Goal: Task Accomplishment & Management: Complete application form

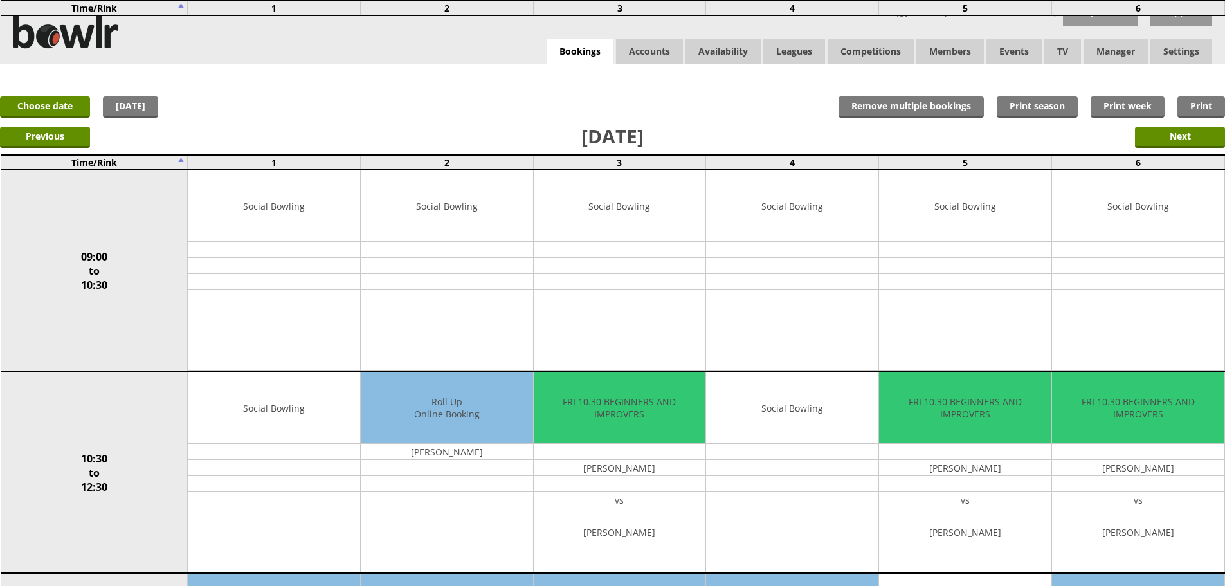
scroll to position [900, 0]
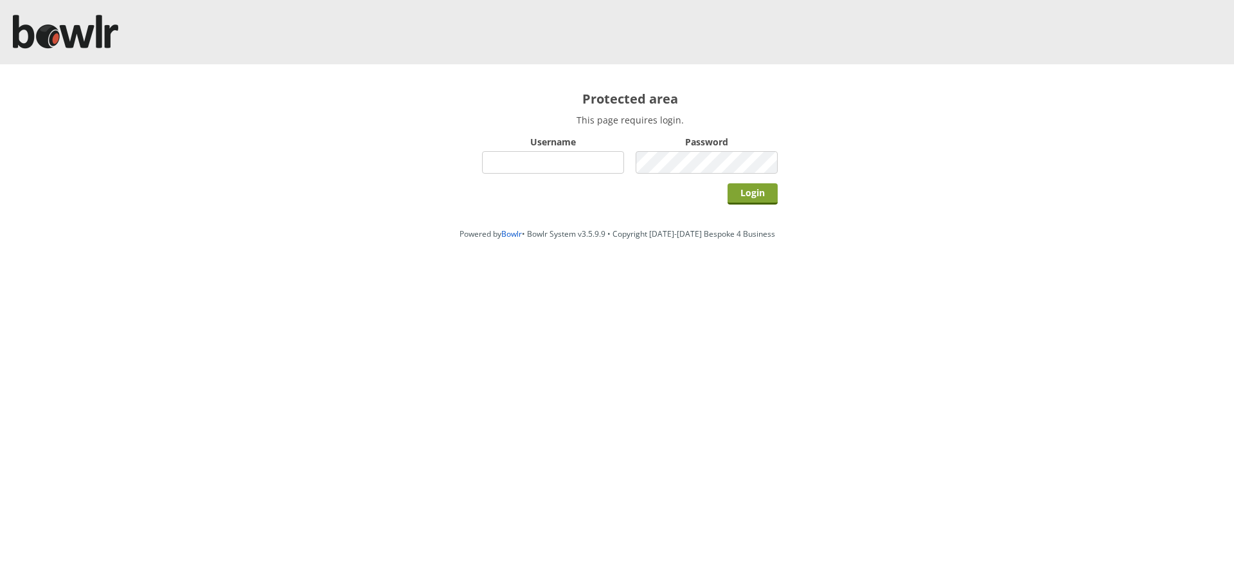
type input "hornseaindoorbowlsclub"
click at [744, 199] on input "Login" at bounding box center [753, 193] width 50 height 21
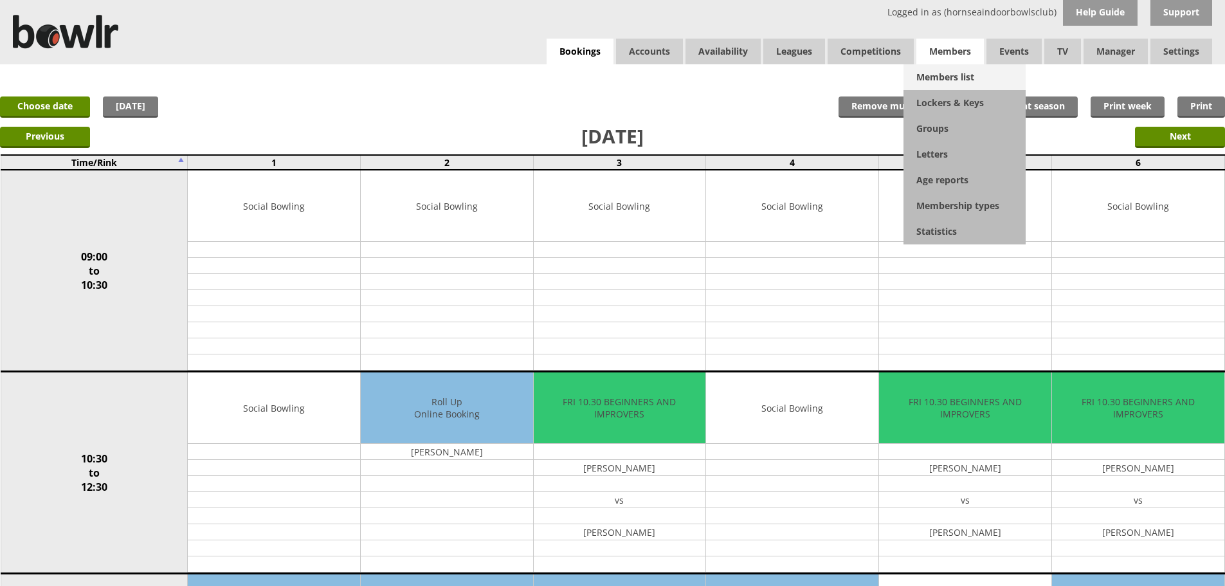
click at [941, 77] on link "Members list" at bounding box center [964, 77] width 122 height 26
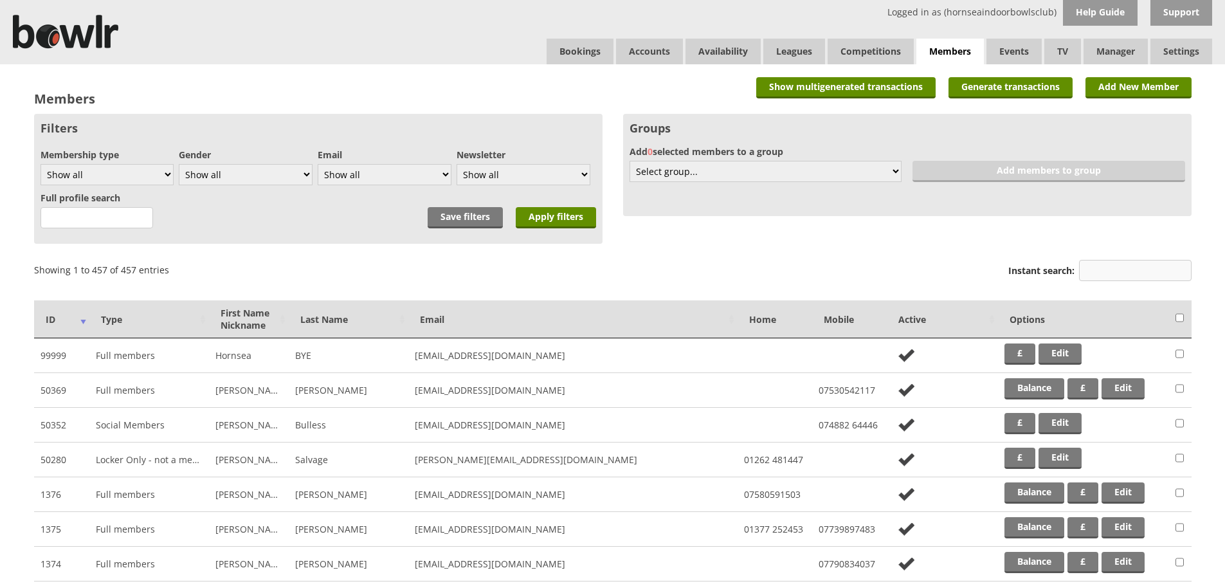
click at [1160, 273] on input "Instant search:" at bounding box center [1135, 270] width 113 height 21
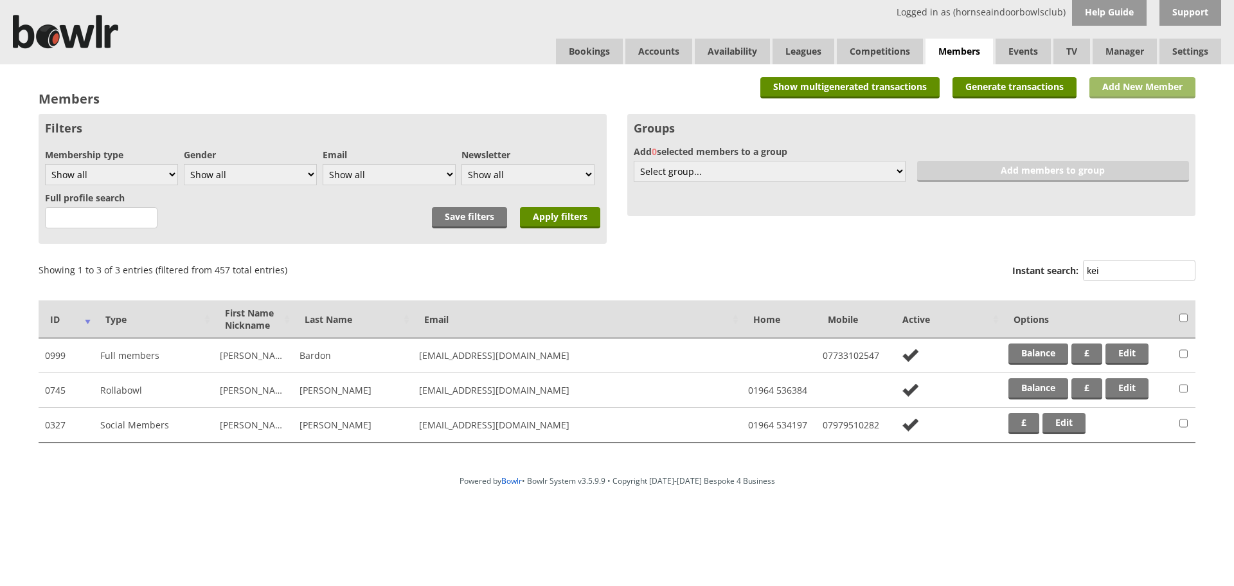
type input "kei"
click at [1193, 82] on link "Add New Member" at bounding box center [1143, 87] width 106 height 21
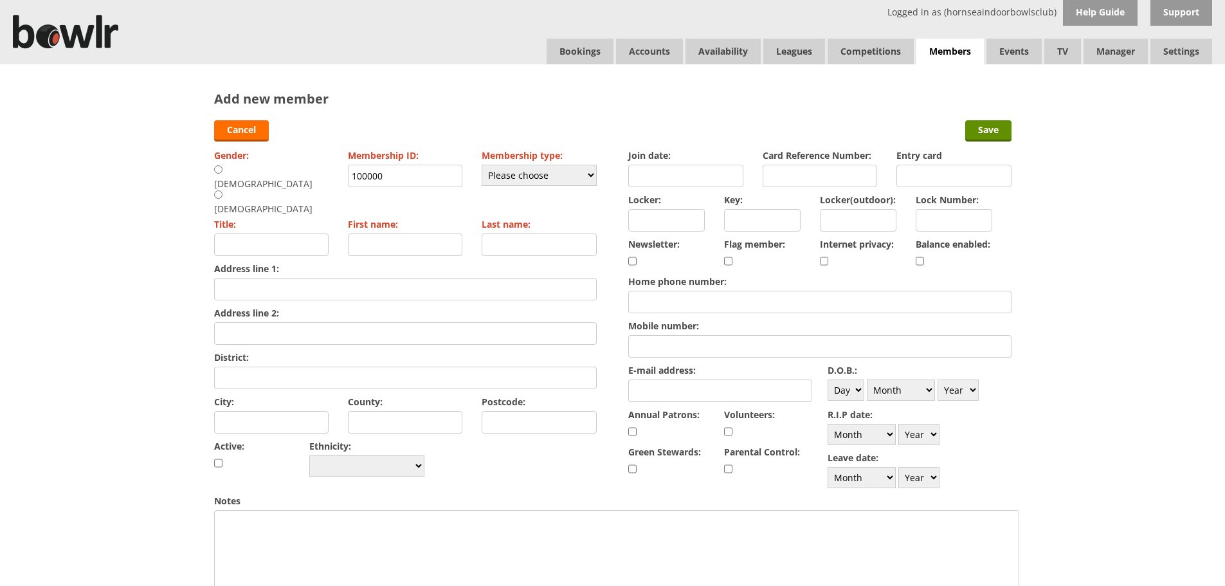
click at [215, 172] on input "radio" at bounding box center [218, 170] width 8 height 10
radio input "true"
type input "Mr"
click at [437, 172] on input "100000" at bounding box center [405, 176] width 115 height 23
type input "1117"
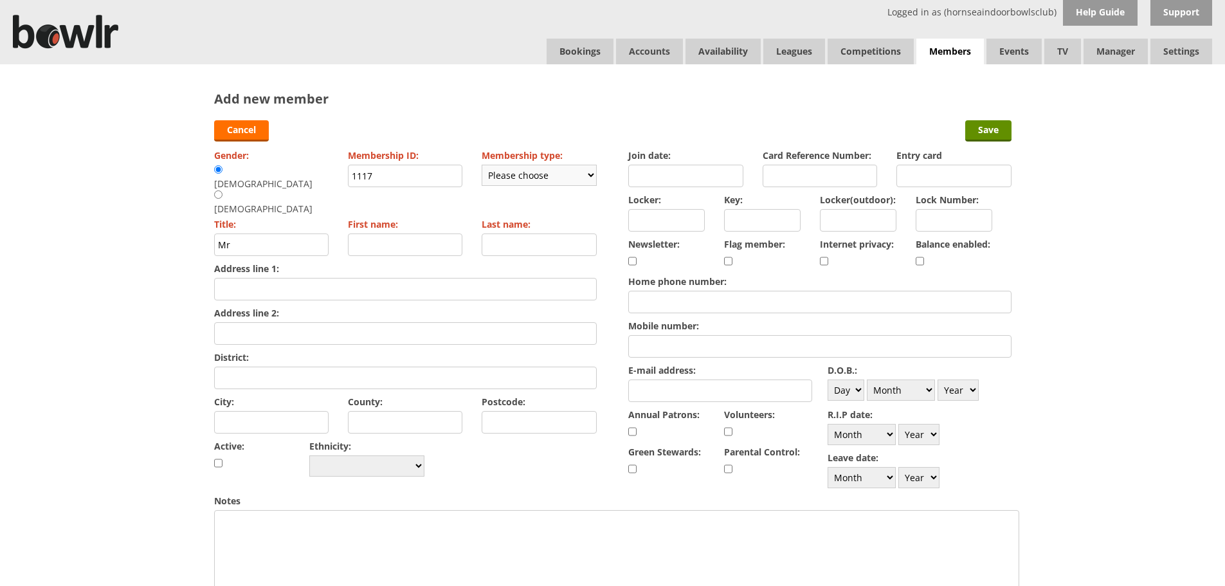
click at [524, 166] on select "Please choose Full members Rollabowl Juniors Social Members Student Pending Lef…" at bounding box center [539, 175] width 115 height 21
select select "1"
click at [482, 165] on select "Please choose Full members Rollabowl Juniors Social Members Student Pending Lef…" at bounding box center [539, 175] width 115 height 21
checkbox input "true"
click at [442, 233] on input "First name:" at bounding box center [405, 244] width 115 height 23
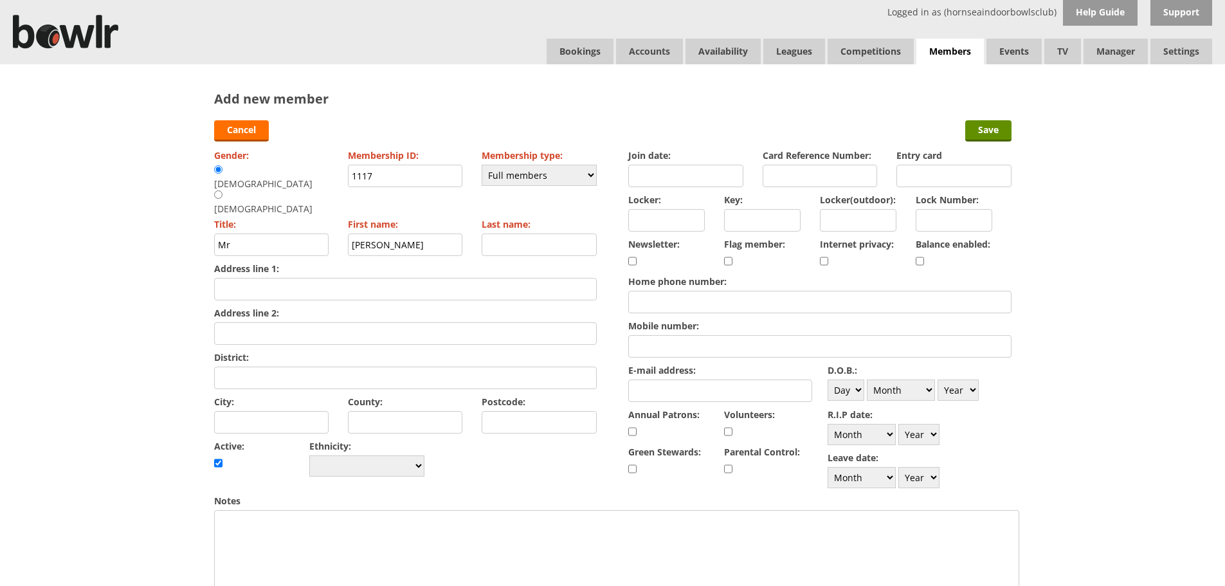
type input "keith"
click at [564, 233] on input "Last name:" at bounding box center [539, 244] width 115 height 23
type input "lumb"
click at [519, 278] on input "Address line 1:" at bounding box center [405, 289] width 383 height 23
type input "63 rose avenue"
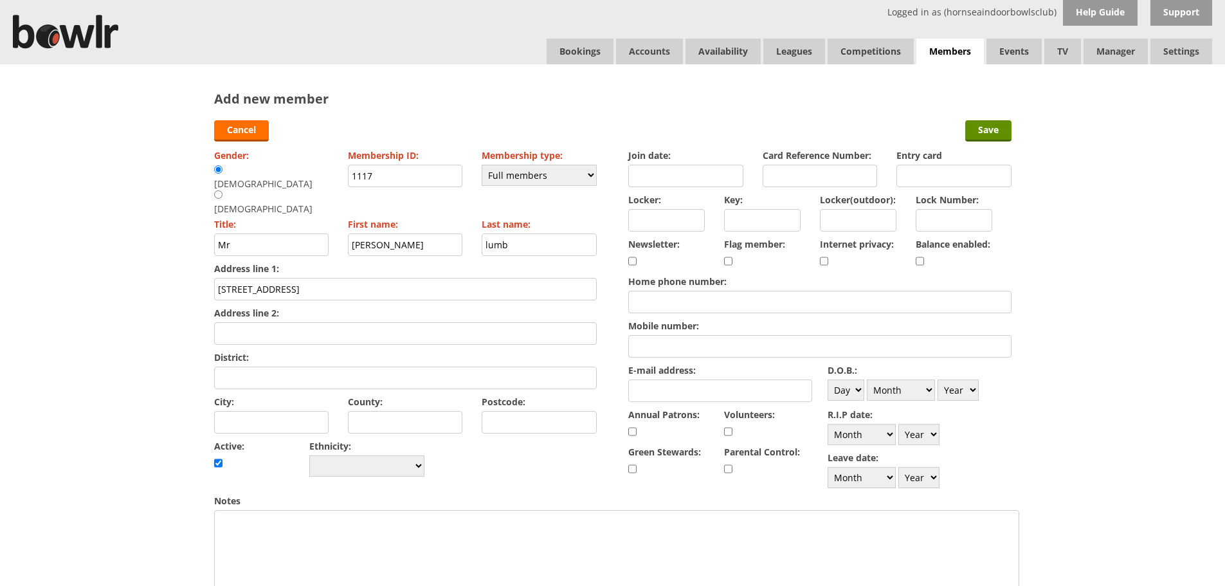
click at [415, 366] on input "District:" at bounding box center [405, 377] width 383 height 23
click at [402, 322] on input "Address line 2:" at bounding box center [405, 333] width 383 height 23
type input "upton"
click at [370, 366] on input "District:" at bounding box center [405, 377] width 383 height 23
type input "pontefract"
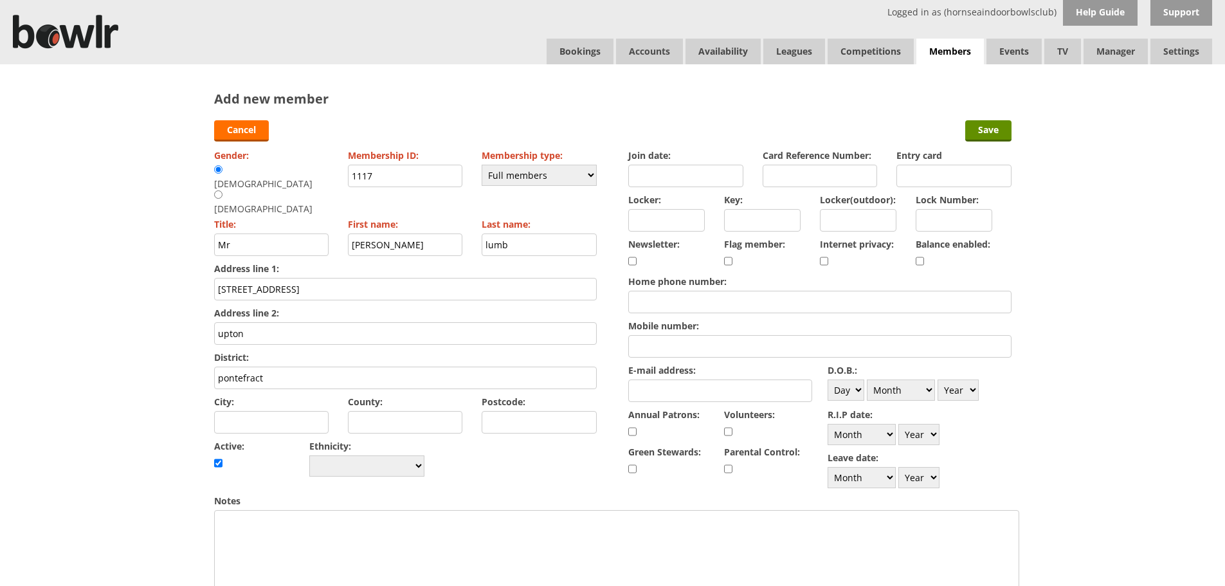
click at [293, 411] on input "City:" at bounding box center [271, 422] width 115 height 23
click at [131, 315] on div "Add new member Cancel Save Gender: Male Female Membership ID: 1117 Membership t…" at bounding box center [612, 540] width 1225 height 953
click at [312, 366] on input "pontefract" at bounding box center [405, 377] width 383 height 23
click at [550, 411] on input "Postcode:" at bounding box center [539, 422] width 115 height 23
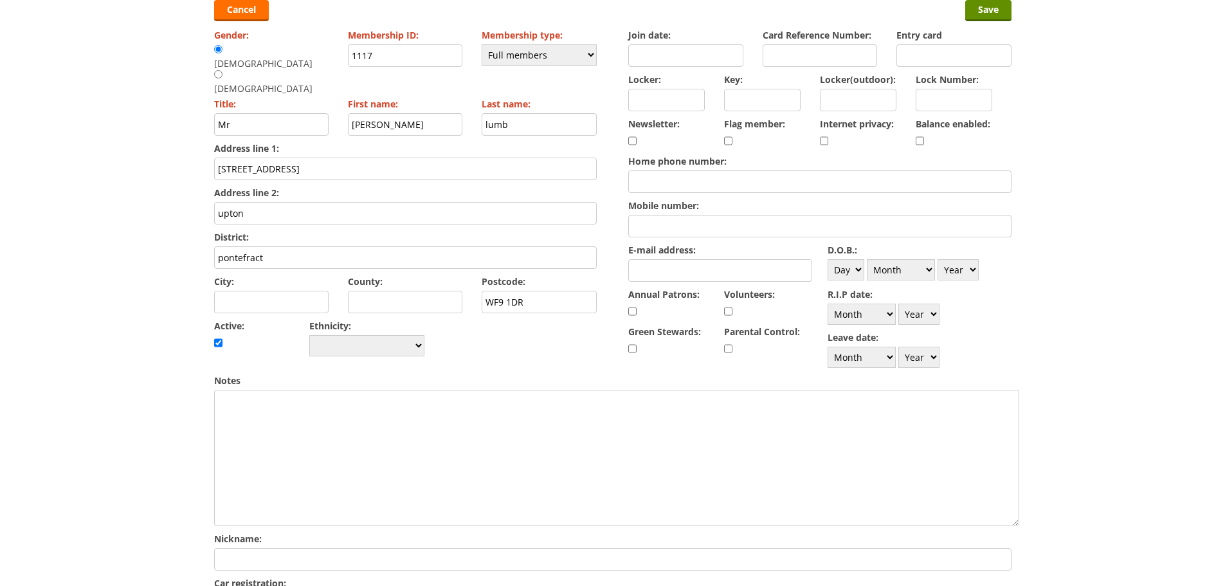
scroll to position [129, 0]
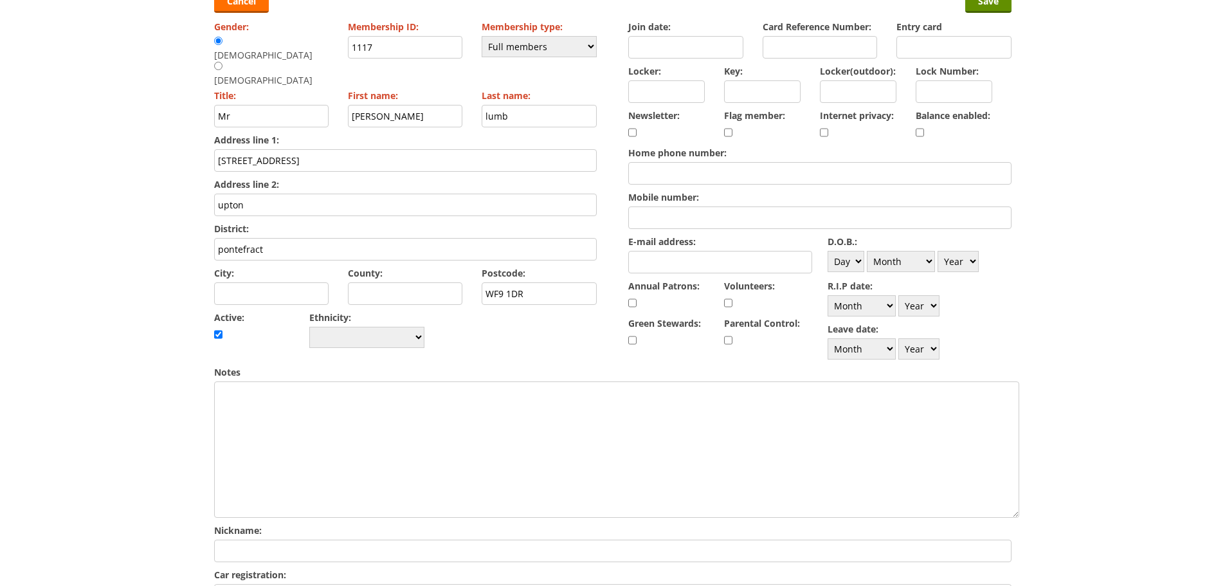
type input "WF9 1DR"
click at [706, 177] on input "Home phone number:" at bounding box center [819, 173] width 383 height 23
click at [664, 226] on input "Mobile number:" at bounding box center [819, 217] width 383 height 23
type input "07873851183"
click at [695, 259] on input "E-mail address:" at bounding box center [720, 262] width 184 height 23
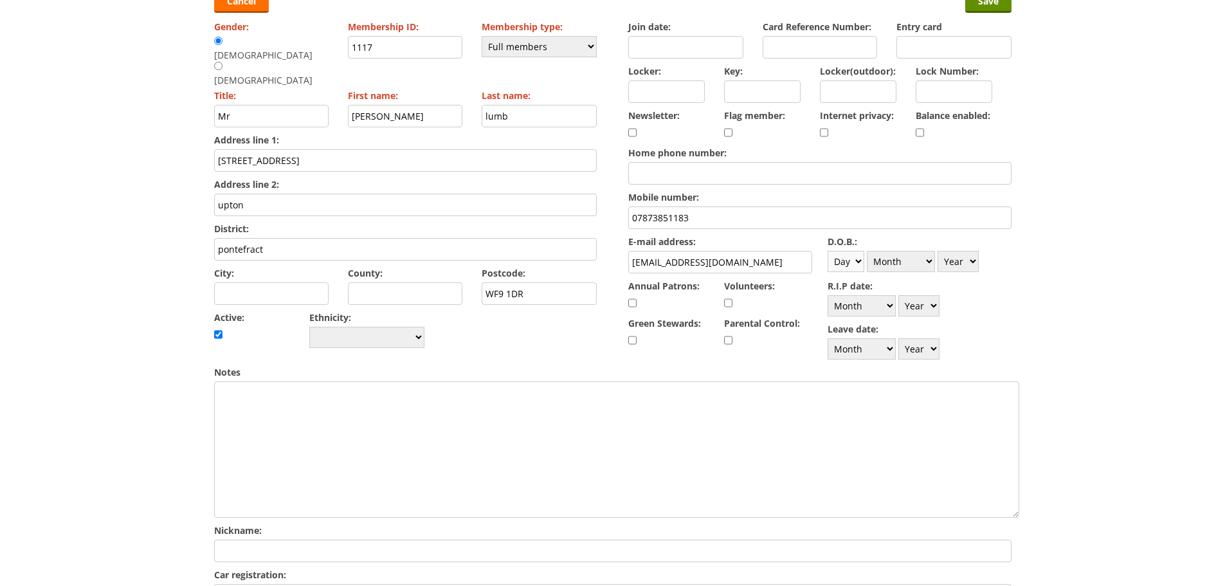
type input "keithlumb2014@gmail.com"
click at [845, 257] on select "Day 1 2 3 4 5 6 7 8 9 10 11 12 13 14 15 16 17 18 19 20 21 22 23 24 25 26 27 28 …" at bounding box center [845, 261] width 37 height 21
select select "28"
click at [827, 251] on select "Day 1 2 3 4 5 6 7 8 9 10 11 12 13 14 15 16 17 18 19 20 21 22 23 24 25 26 27 28 …" at bounding box center [845, 261] width 37 height 21
click at [903, 267] on select "Month January February March April May June July August September October Novem…" at bounding box center [901, 261] width 68 height 21
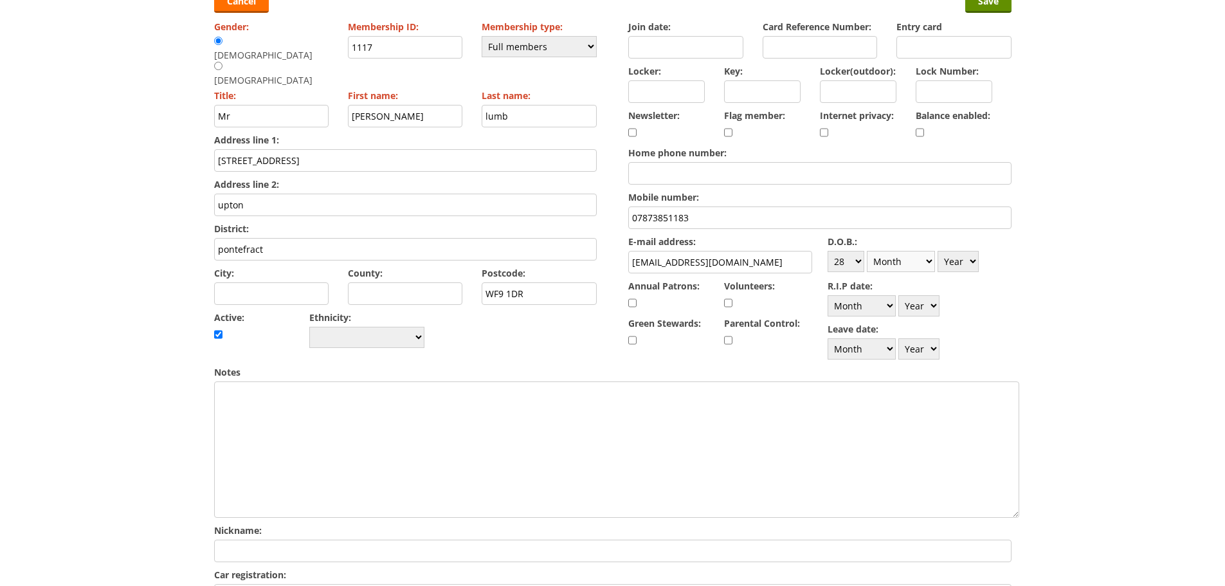
select select "11"
click at [867, 251] on select "Month January February March April May June July August September October Novem…" at bounding box center [901, 261] width 68 height 21
click at [963, 262] on select "Year 1900 1901 1902 1903 1904 1905 1906 1907 1908 1909 1910 1911 1912 1913 1914…" at bounding box center [957, 261] width 41 height 21
select select "1953"
click at [937, 251] on select "Year 1900 1901 1902 1903 1904 1905 1906 1907 1908 1909 1910 1911 1912 1913 1914…" at bounding box center [957, 261] width 41 height 21
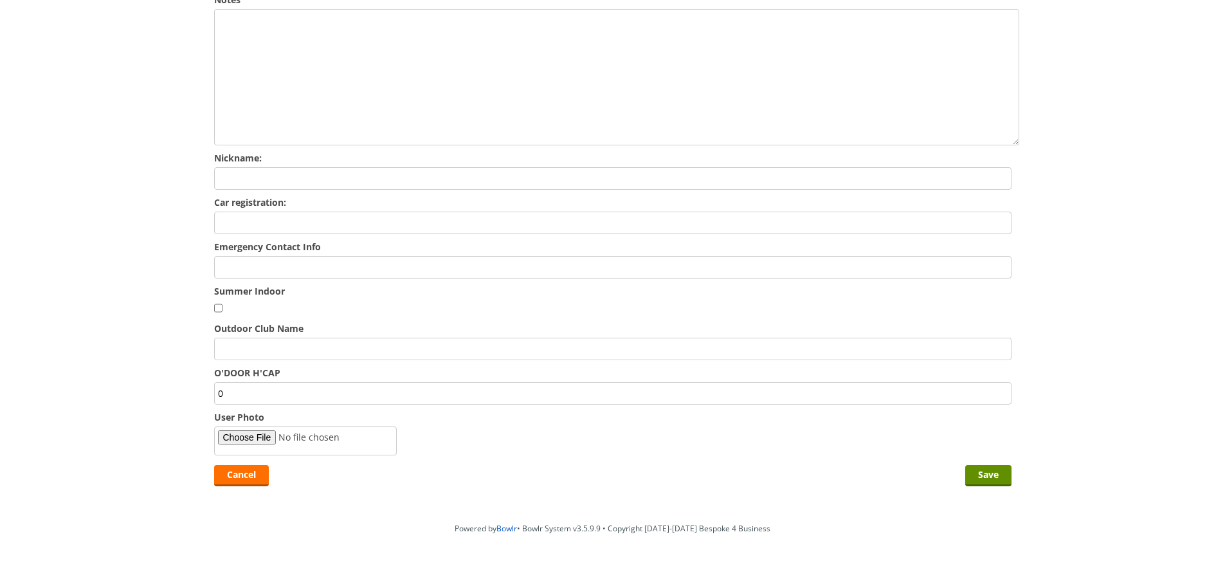
scroll to position [514, 0]
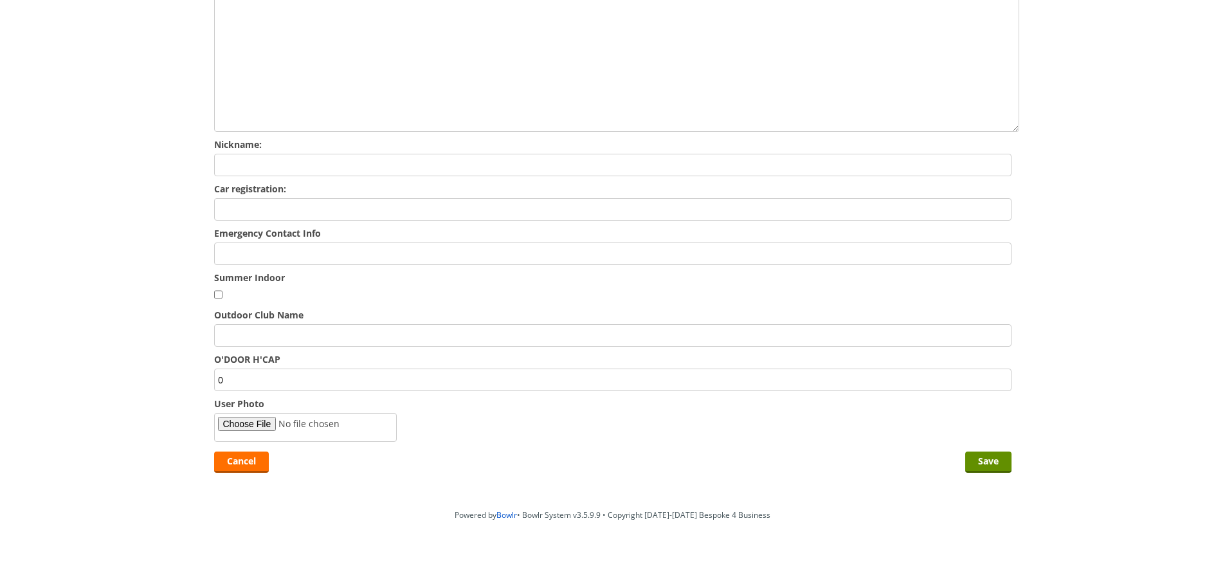
click at [517, 250] on input "Emergency Contact Info" at bounding box center [612, 253] width 797 height 23
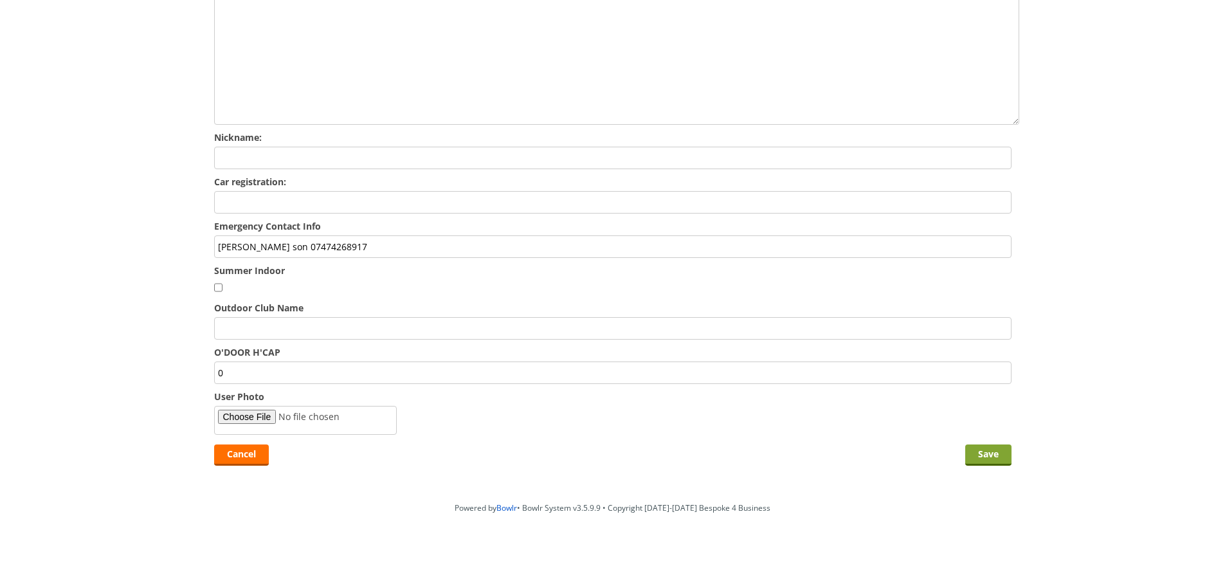
type input "dale son 07474268917"
click at [987, 456] on input "Save" at bounding box center [988, 454] width 46 height 21
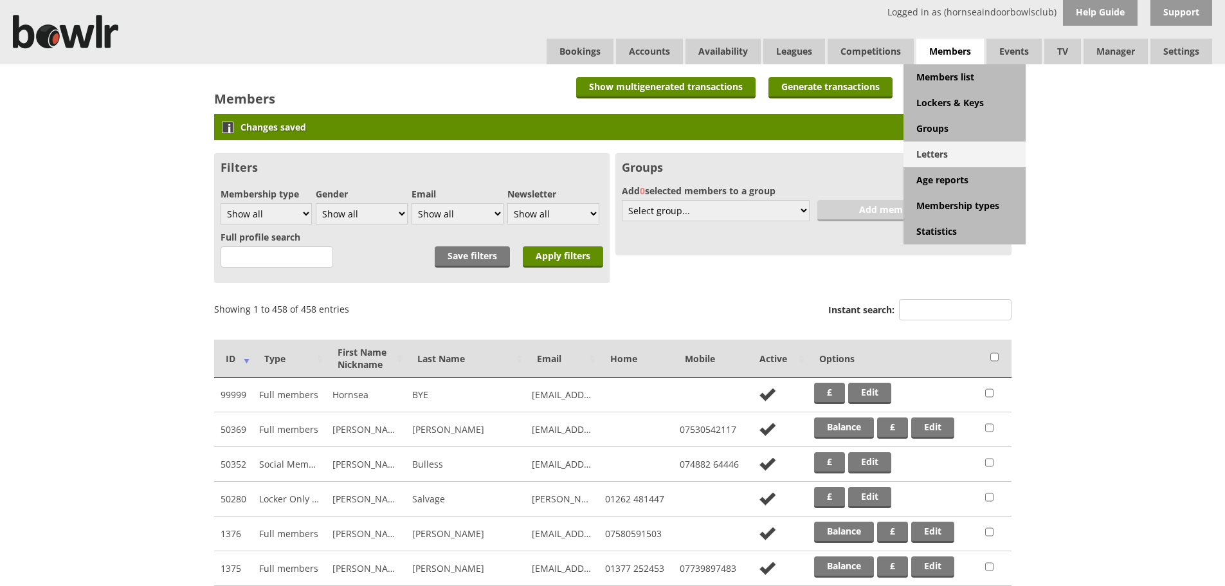
click at [942, 153] on link "Letters" at bounding box center [964, 154] width 122 height 26
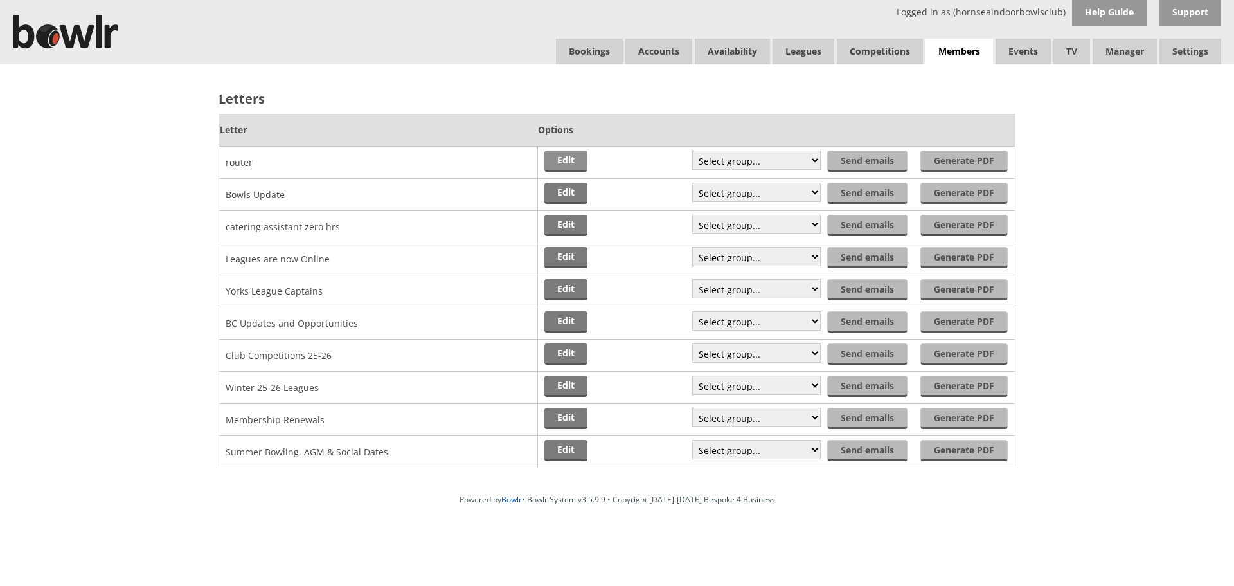
click at [573, 159] on link "Edit" at bounding box center [566, 160] width 43 height 21
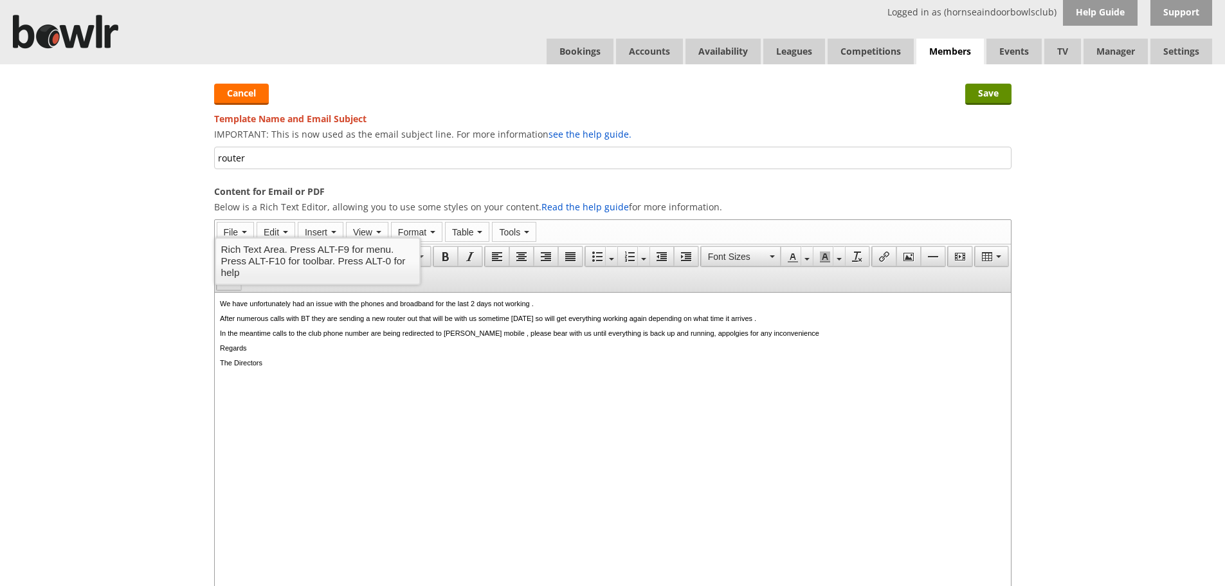
drag, startPoint x: 902, startPoint y: 332, endPoint x: 202, endPoint y: 297, distance: 701.0
click at [214, 297] on html "We have unfortunately had an issue with the phones and broadband for the last 2…" at bounding box center [612, 333] width 796 height 81
click at [759, 332] on p "The Agenda will include a review of the financial year ending 31st August 2025,…" at bounding box center [612, 333] width 786 height 8
click at [821, 336] on p "The Agenda will include a review of the financial year ending 31st August 2025,…" at bounding box center [612, 333] width 786 height 8
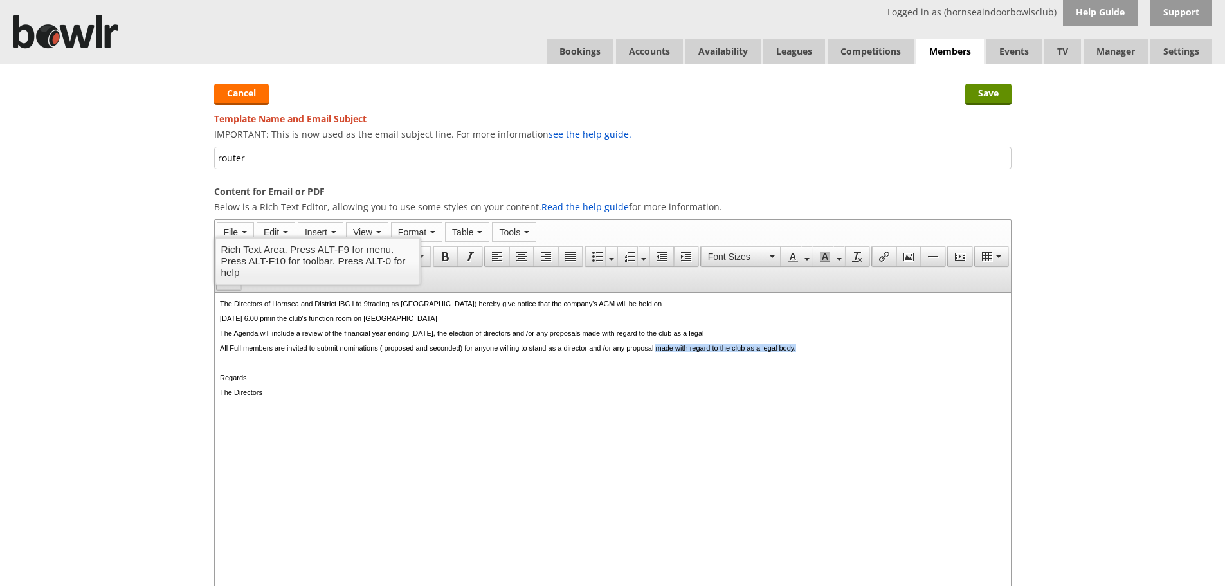
drag, startPoint x: 885, startPoint y: 352, endPoint x: 721, endPoint y: 353, distance: 163.3
click at [721, 352] on p "All Full members are invited to submit nominations ( proposed and seconded) for…" at bounding box center [612, 348] width 786 height 8
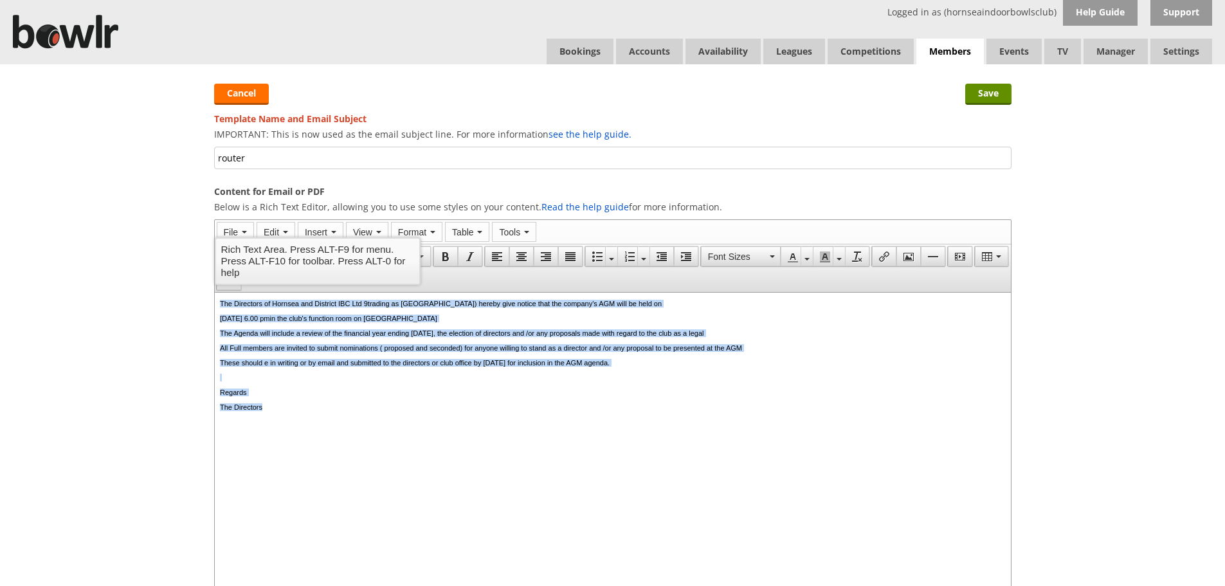
drag, startPoint x: 277, startPoint y: 411, endPoint x: 217, endPoint y: 300, distance: 126.3
click at [217, 300] on html "The Directors of Hornsea and District IBC Ltd 9trading as Hornsea Bowls Centre)…" at bounding box center [612, 355] width 796 height 125
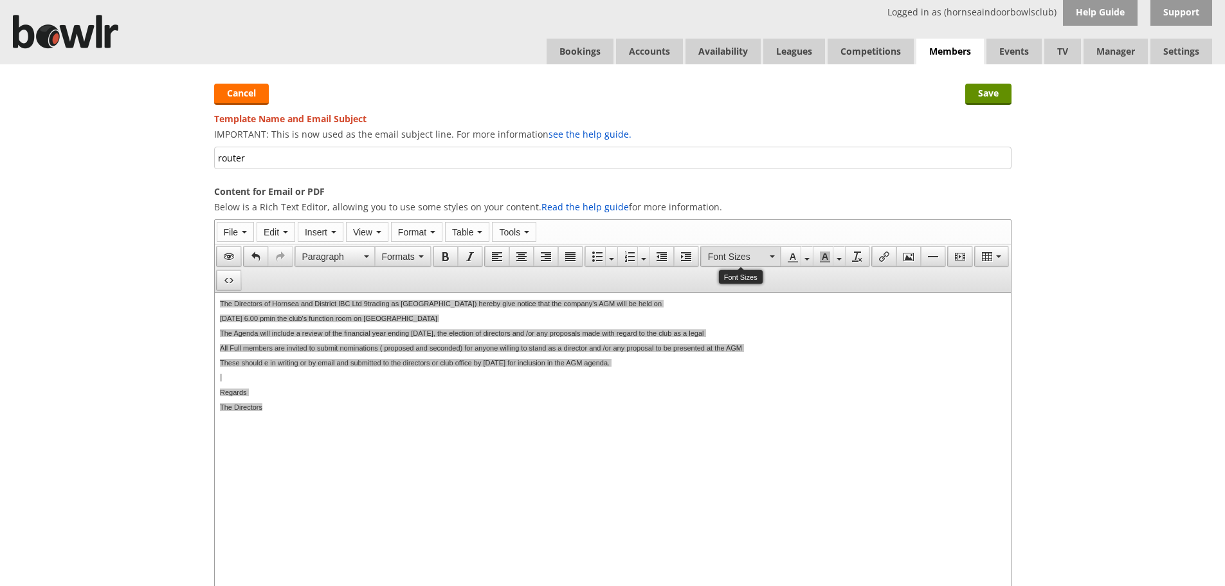
click at [771, 255] on icon "Font Sizes" at bounding box center [772, 256] width 5 height 3
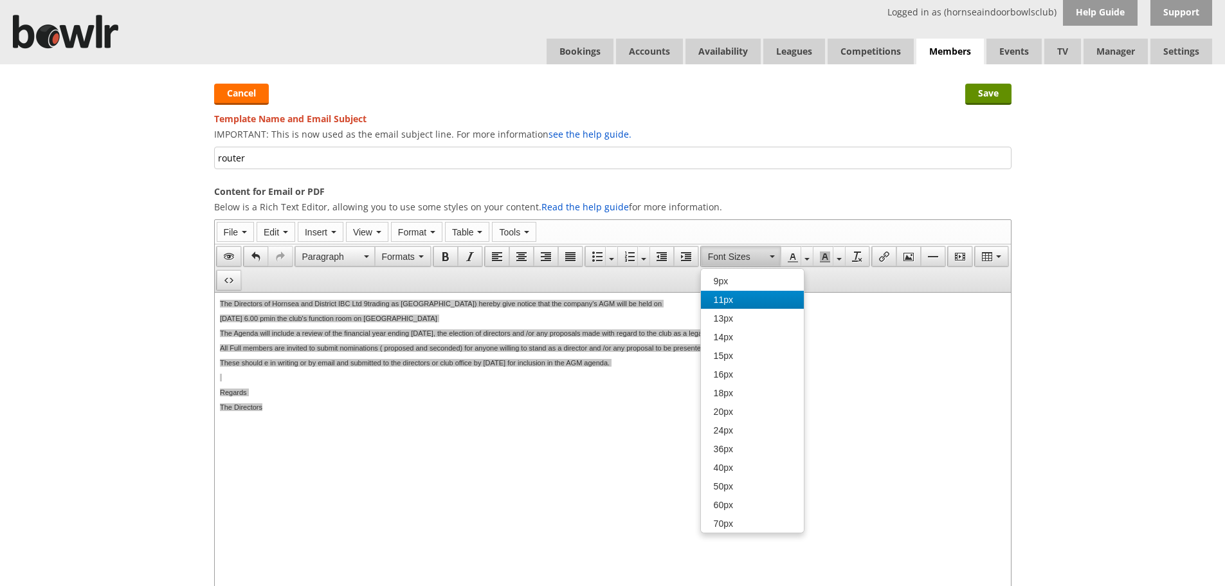
click at [740, 295] on div "11px" at bounding box center [752, 300] width 103 height 18
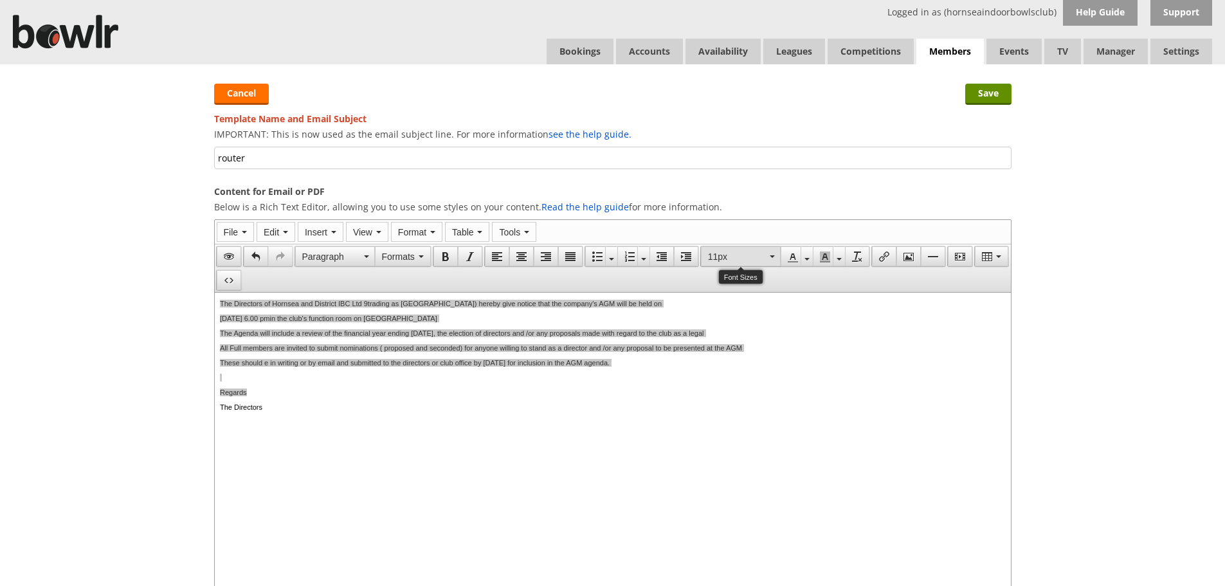
click at [774, 251] on button "11px" at bounding box center [741, 256] width 80 height 20
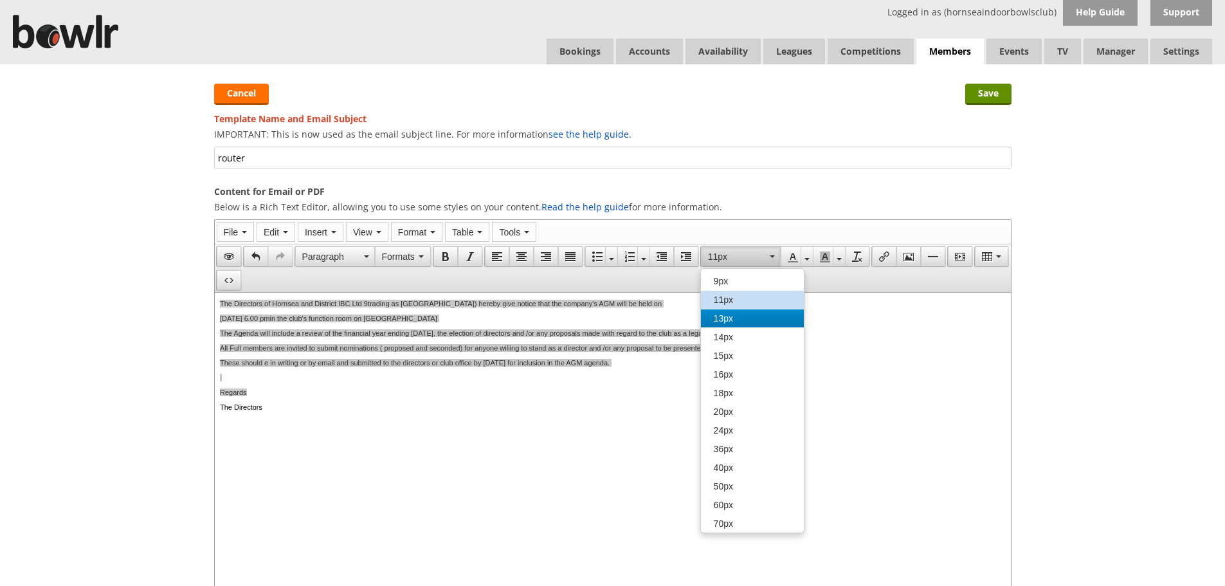
click at [750, 312] on div "13px" at bounding box center [752, 318] width 103 height 18
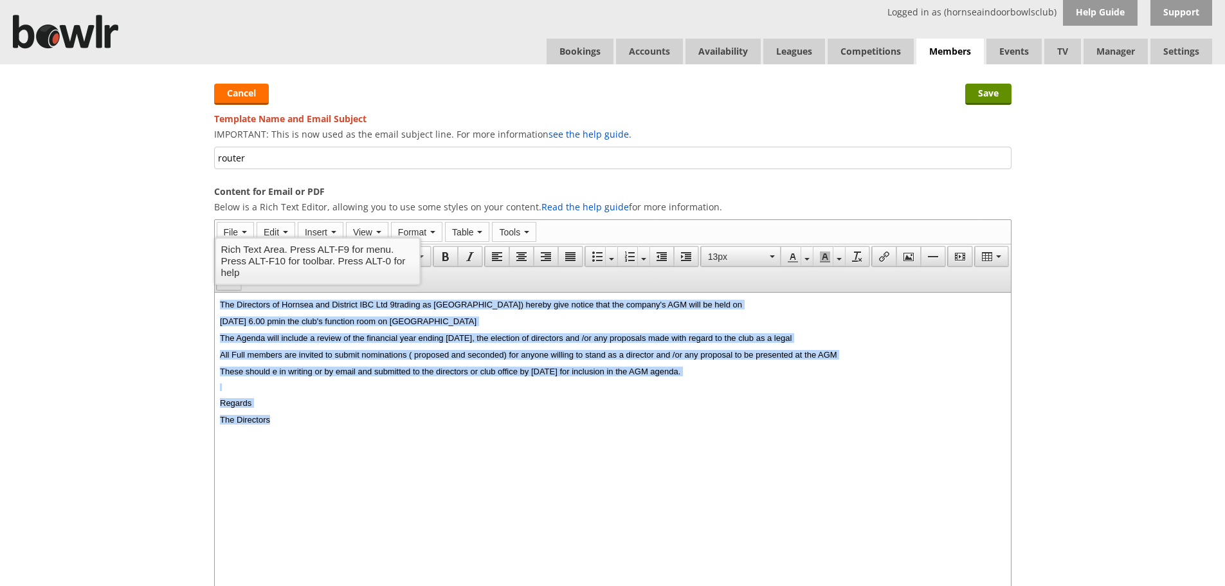
click at [643, 431] on html "The Directors of Hornsea and District IBC Ltd 9trading as Hornsea Bowls Centre)…" at bounding box center [612, 362] width 796 height 139
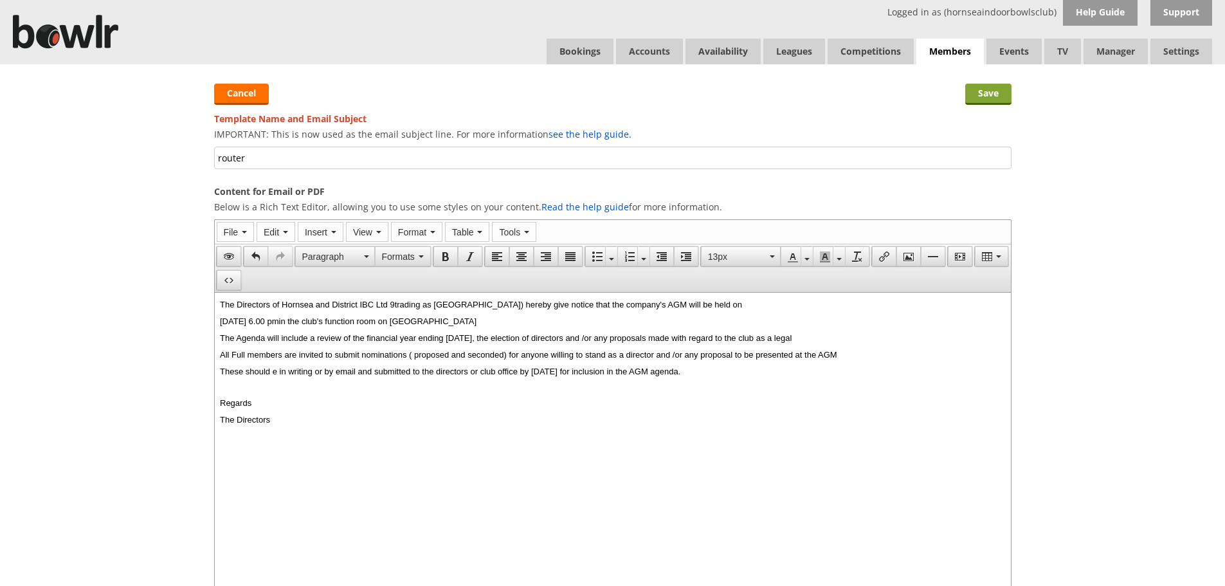
click at [993, 93] on input "Save" at bounding box center [988, 94] width 46 height 21
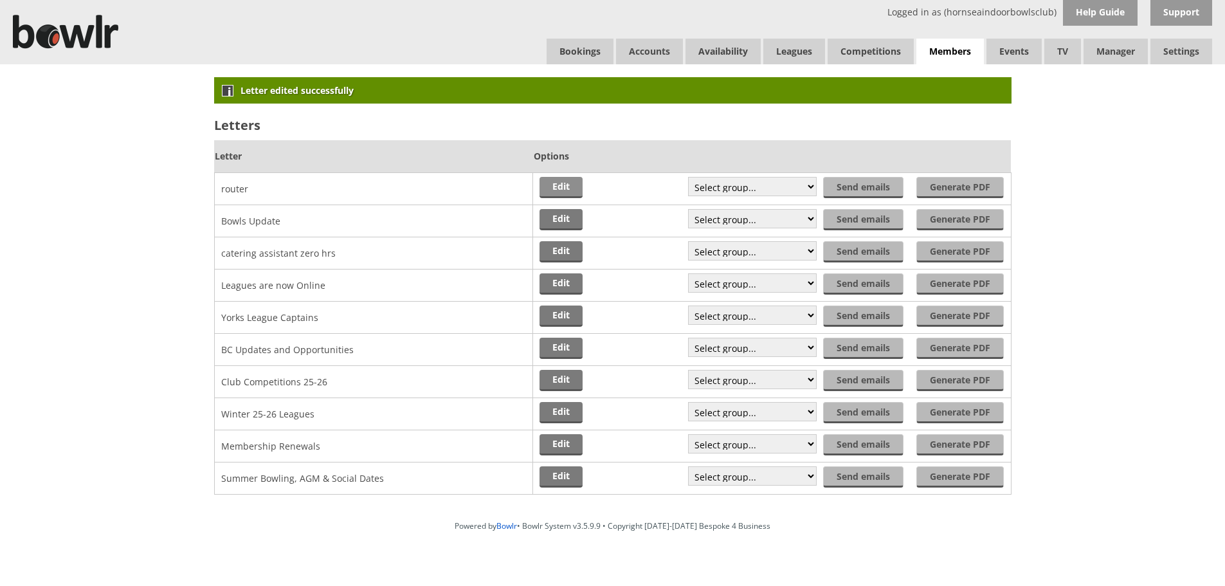
click at [550, 184] on link "Edit" at bounding box center [560, 187] width 43 height 21
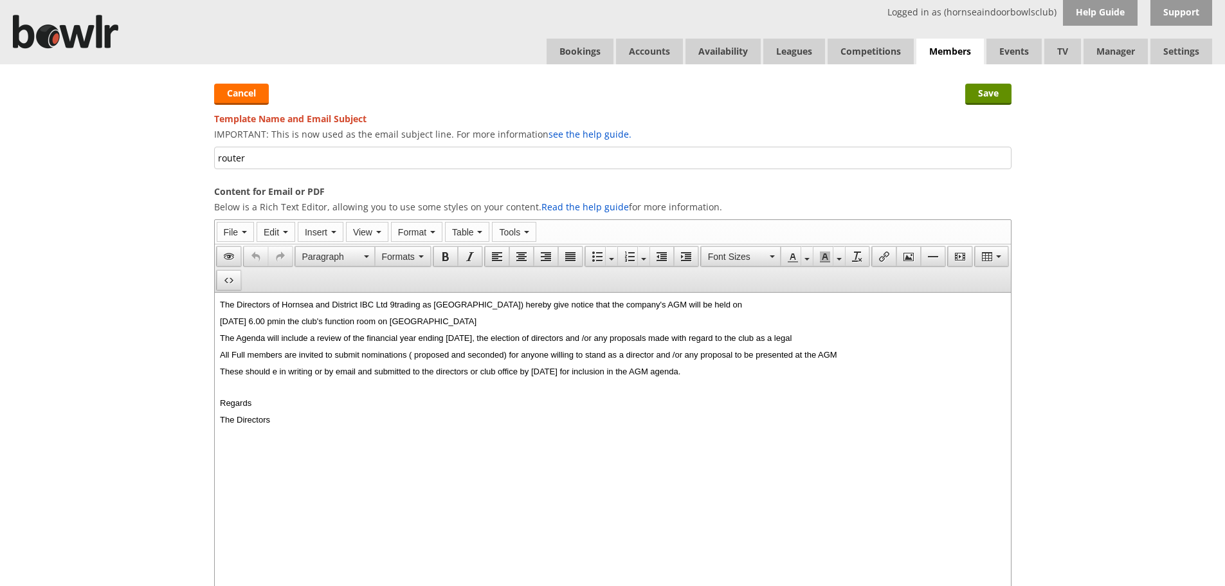
drag, startPoint x: 260, startPoint y: 156, endPoint x: 201, endPoint y: 153, distance: 59.2
click at [201, 153] on div "Save Cancel Template Name and Email Subject IMPORTANT: This is now used as the …" at bounding box center [612, 390] width 823 height 653
type input "Notice of AGM 2025"
click at [993, 93] on input "Save" at bounding box center [988, 94] width 46 height 21
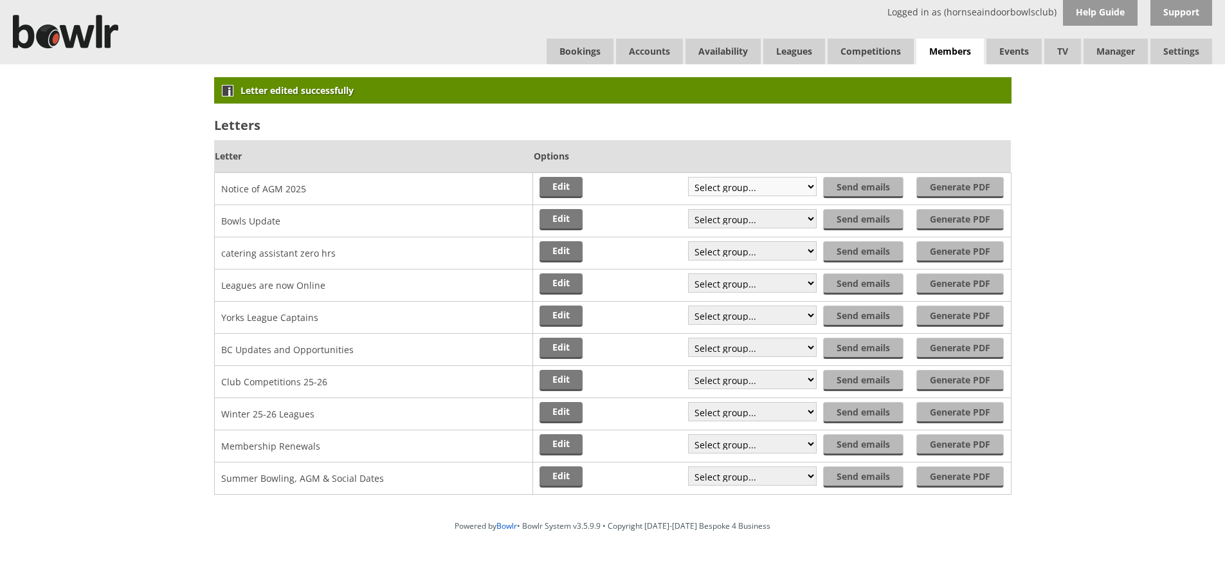
click at [805, 185] on select "Select group... Saved filter - Everyone Saved filter - Pending Saved filter - 6…" at bounding box center [752, 186] width 129 height 19
select select "2"
click at [689, 177] on select "Select group... Saved filter - Everyone Saved filter - Pending Saved filter - 6…" at bounding box center [752, 186] width 129 height 19
click at [863, 185] on input "Send emails" at bounding box center [864, 187] width 79 height 21
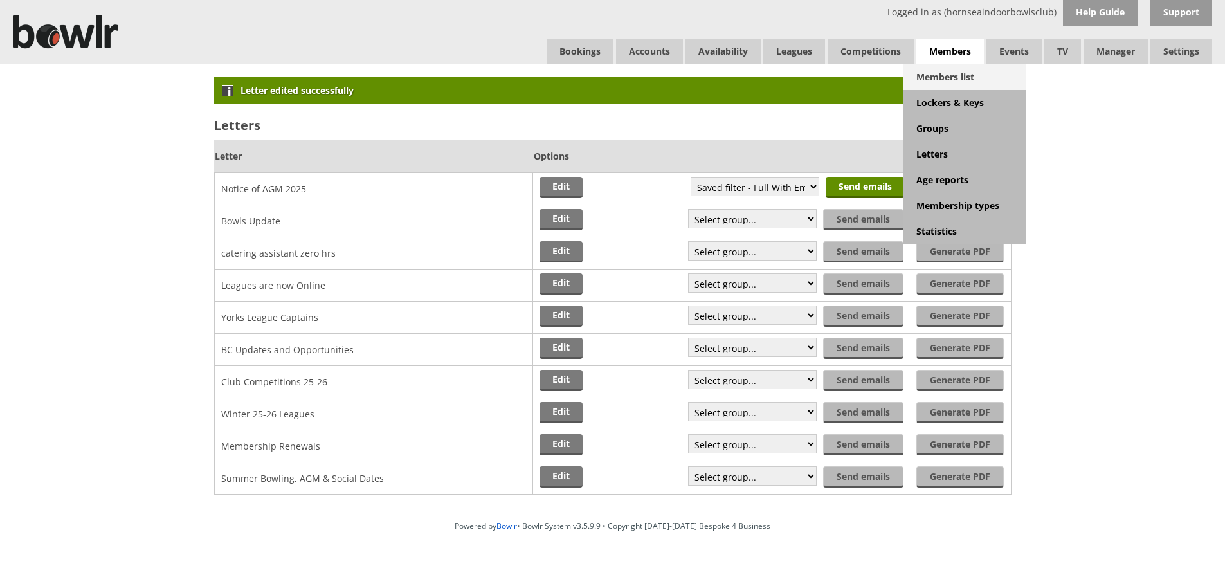
click at [948, 74] on link "Members list" at bounding box center [964, 77] width 122 height 26
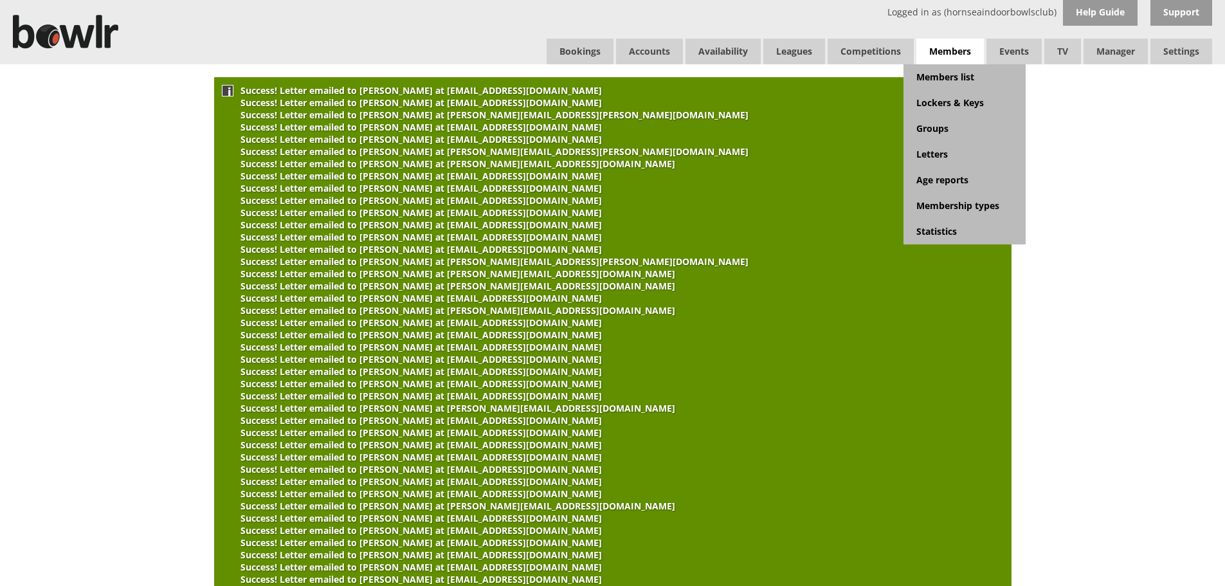
click at [946, 54] on span "Members" at bounding box center [950, 52] width 68 height 26
click at [928, 155] on link "Letters" at bounding box center [964, 154] width 122 height 26
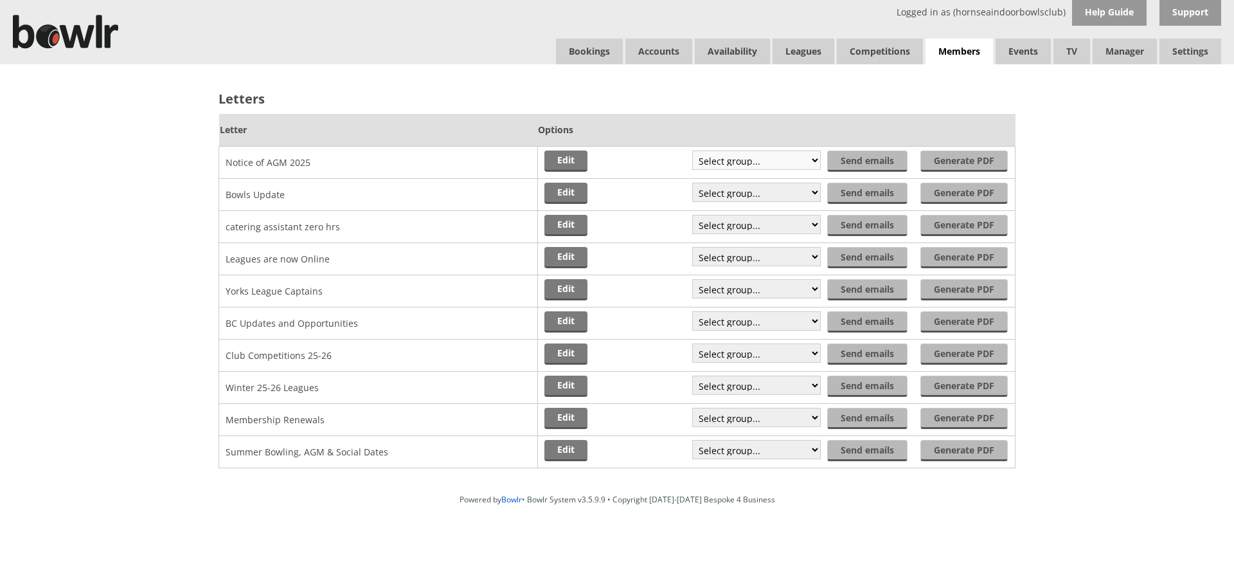
click at [811, 161] on select "Select group... Saved filter - Everyone Saved filter - Pending Saved filter - 6…" at bounding box center [756, 159] width 129 height 19
select select "15"
click at [693, 150] on select "Select group... Saved filter - Everyone Saved filter - Pending Saved filter - 6…" at bounding box center [756, 159] width 129 height 19
click at [879, 155] on input "Send emails" at bounding box center [869, 160] width 79 height 21
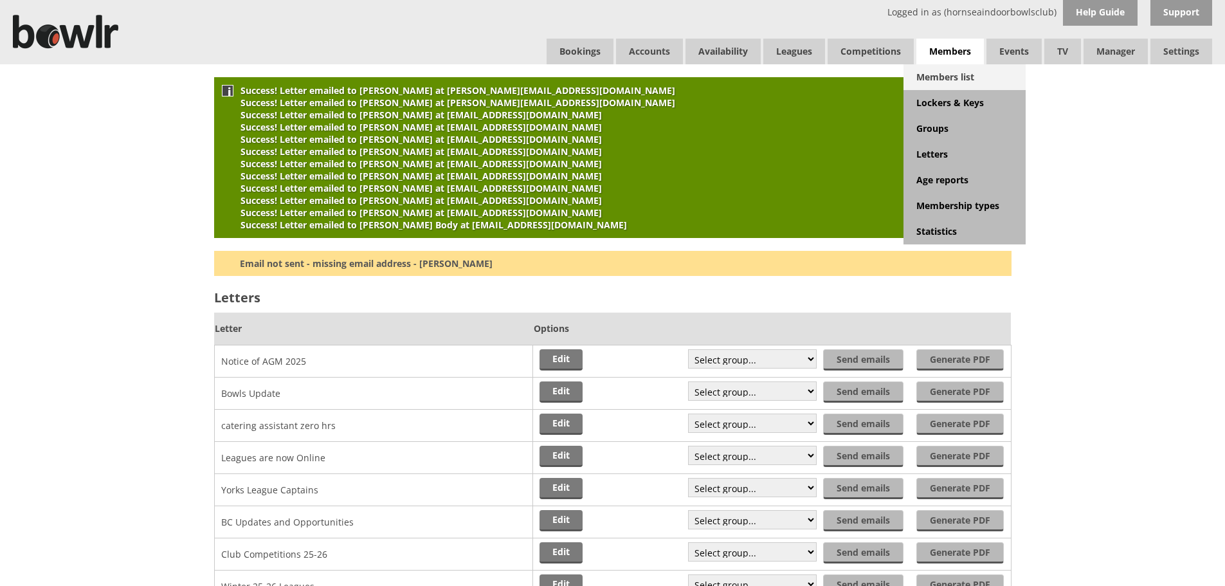
click at [947, 75] on link "Members list" at bounding box center [964, 77] width 122 height 26
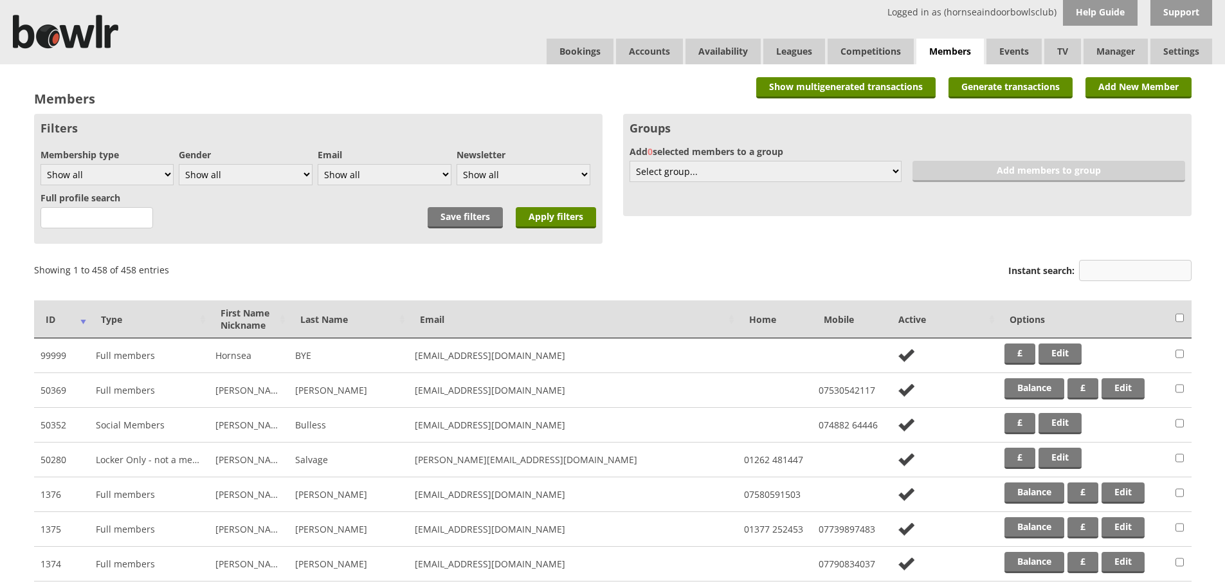
click at [1111, 266] on input "Instant search:" at bounding box center [1135, 270] width 113 height 21
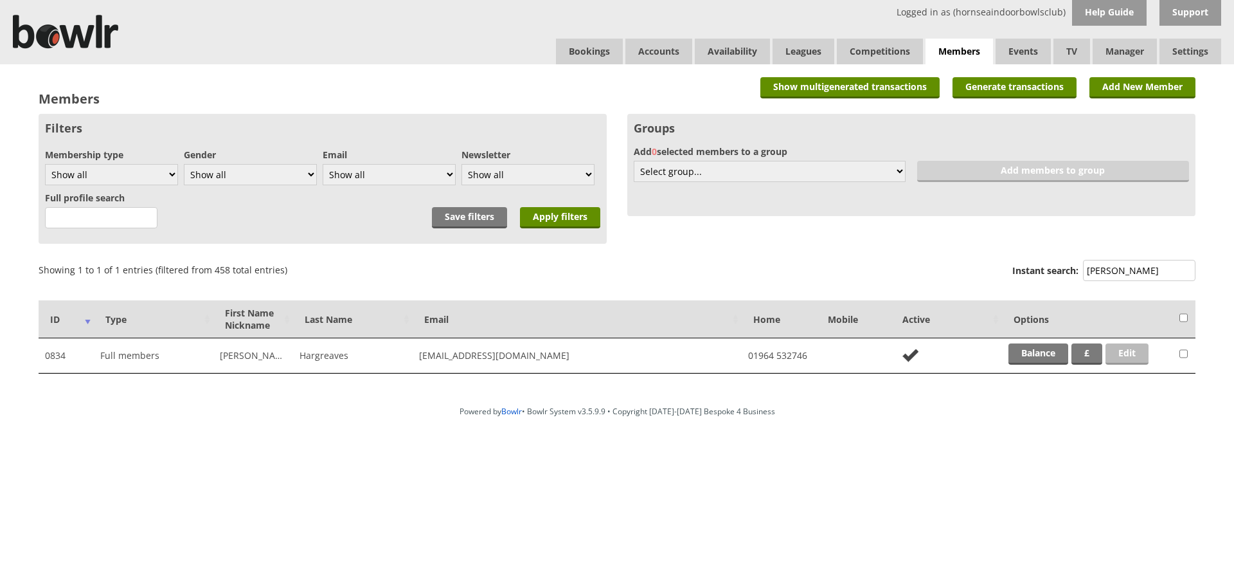
type input "[PERSON_NAME]"
click at [1129, 352] on link "Edit" at bounding box center [1127, 353] width 43 height 21
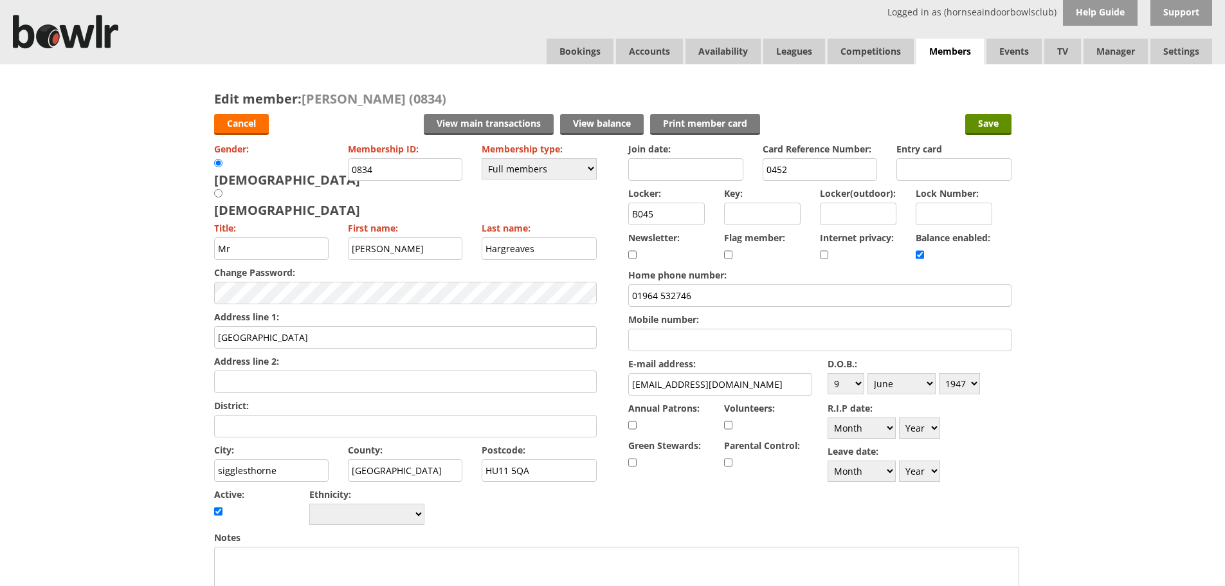
drag, startPoint x: 715, startPoint y: 384, endPoint x: 619, endPoint y: 366, distance: 97.5
click at [626, 375] on form "Cancel View main transactions View balance Print member card Save Gender: [DEMO…" at bounding box center [612, 567] width 797 height 921
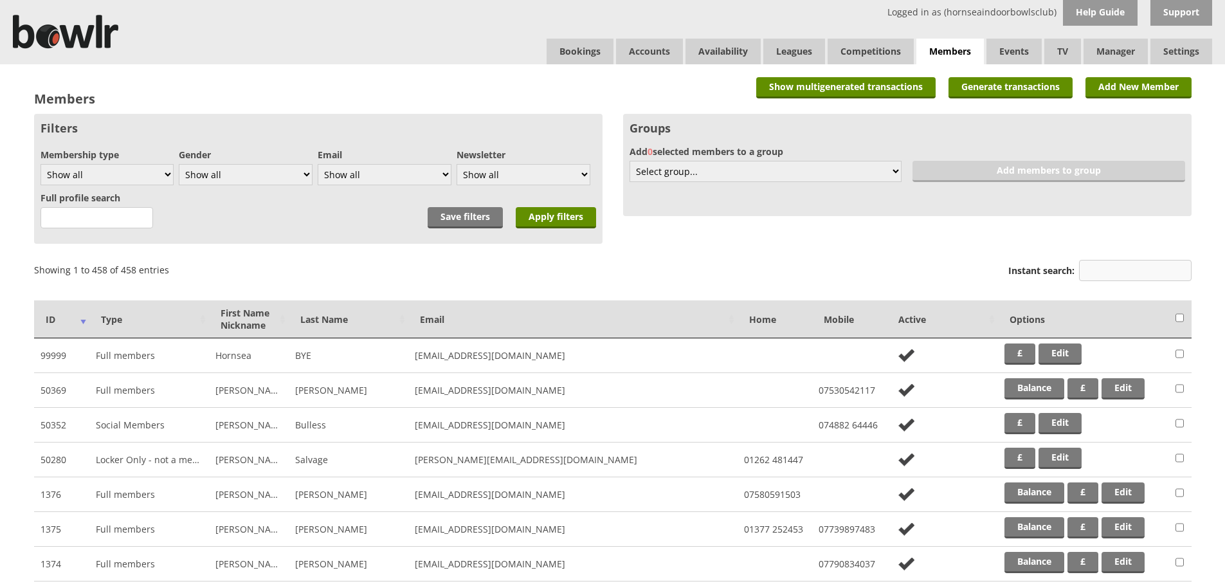
click at [1119, 271] on input "Instant search:" at bounding box center [1135, 270] width 113 height 21
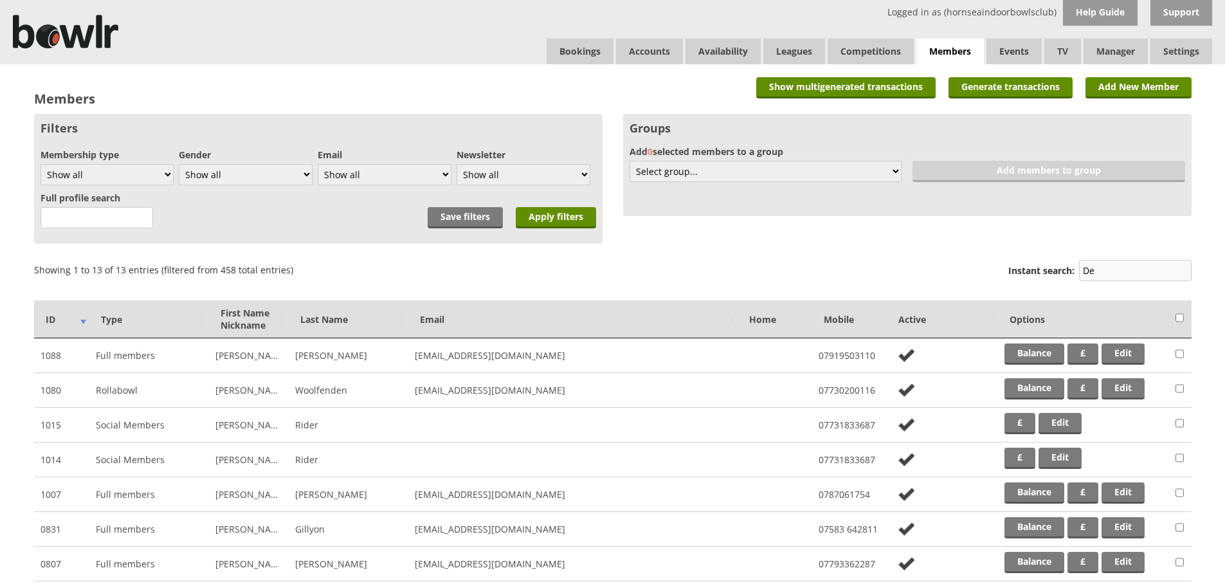
type input "D"
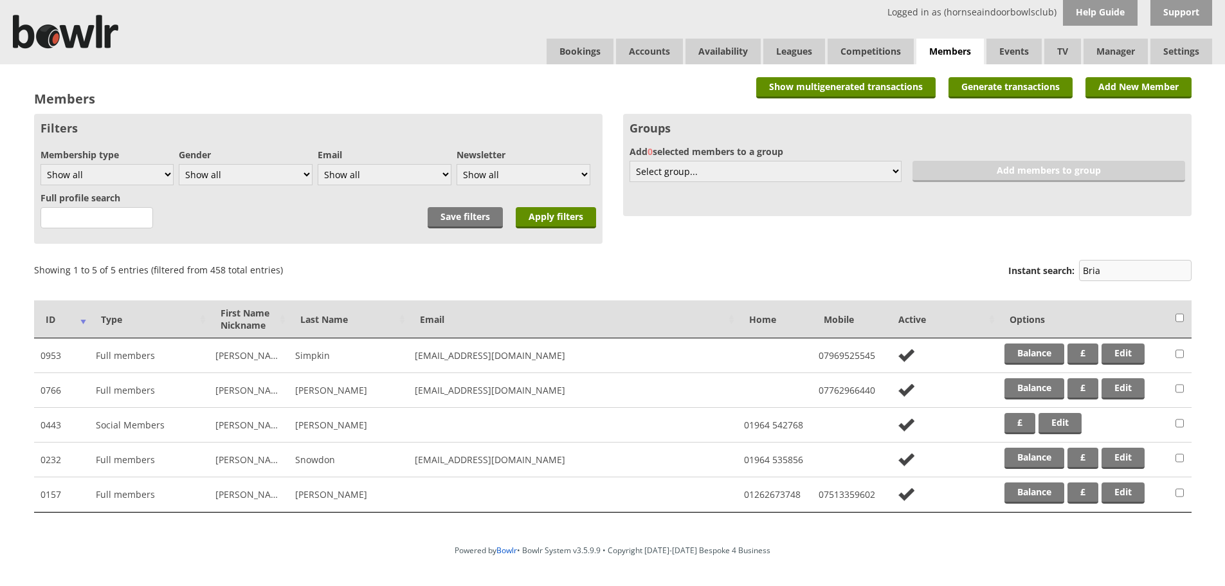
type input "[PERSON_NAME]"
